Goal: Navigation & Orientation: Find specific page/section

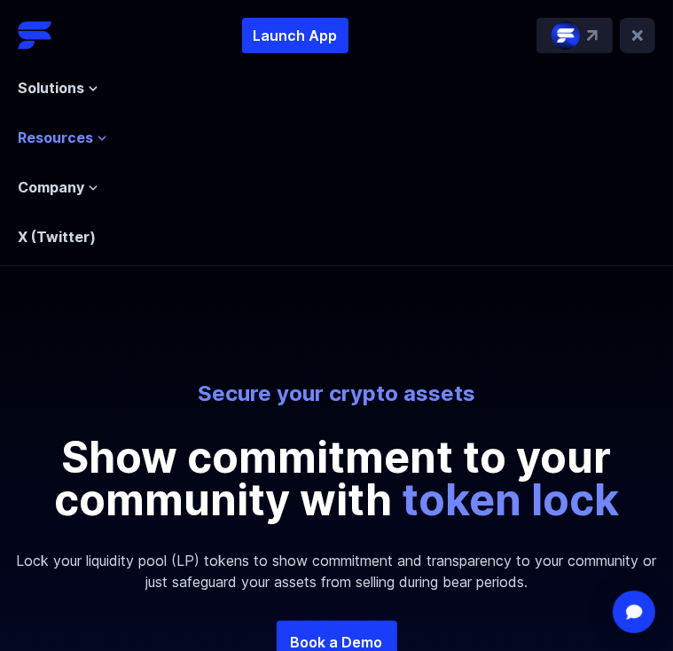
click at [78, 127] on span "Resources" at bounding box center [55, 137] width 75 height 21
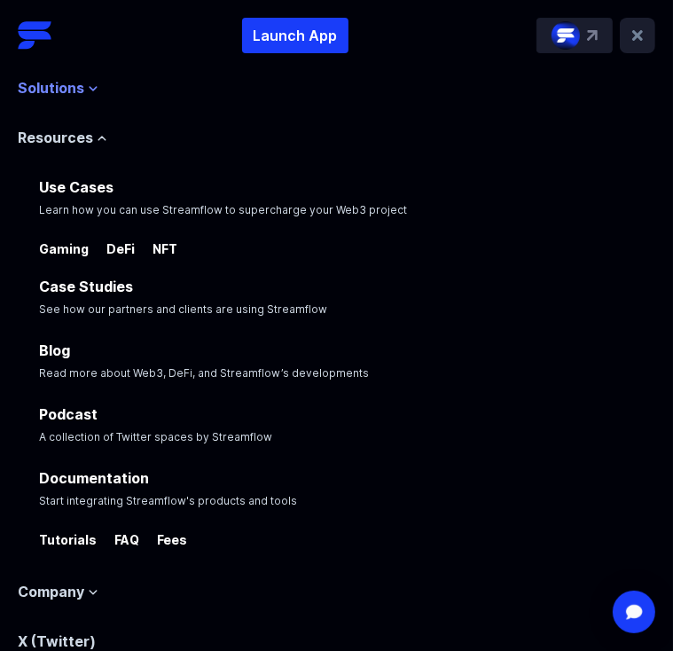
click at [78, 77] on span "Solutions" at bounding box center [51, 87] width 66 height 21
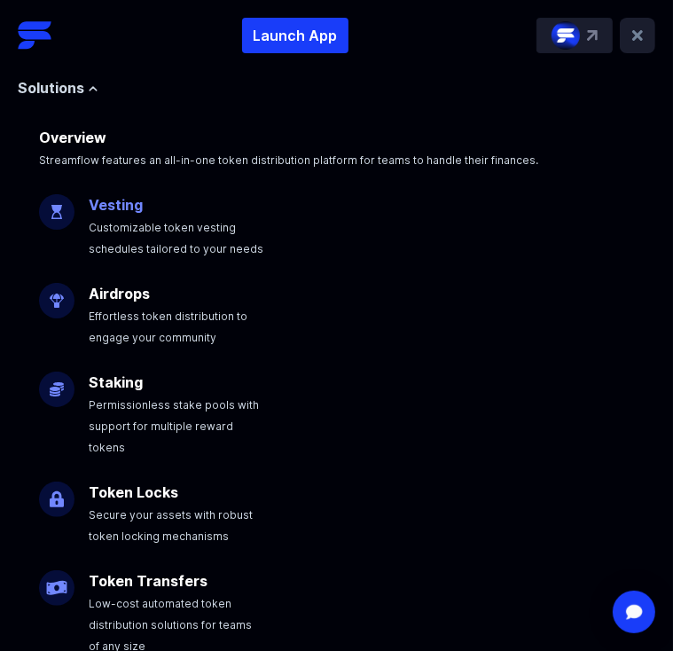
click at [100, 196] on link "Vesting" at bounding box center [116, 205] width 54 height 18
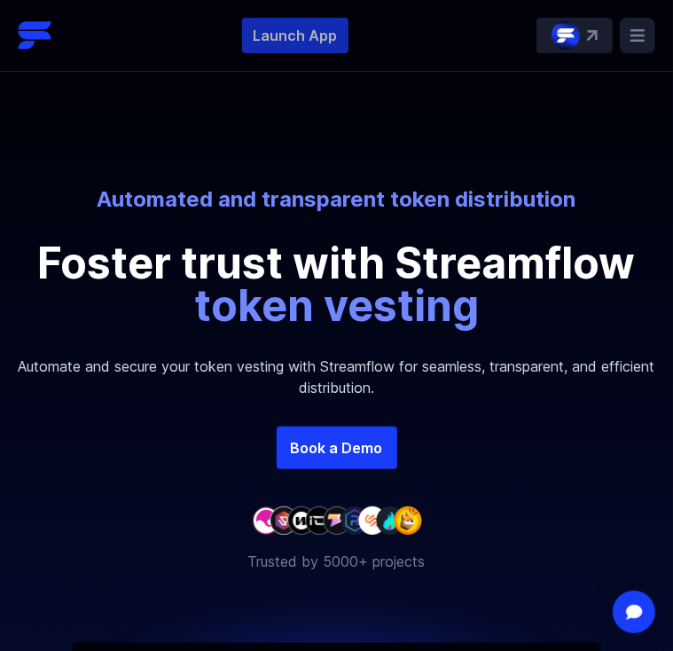
click at [348, 47] on p "Launch App" at bounding box center [295, 35] width 106 height 35
